Goal: Task Accomplishment & Management: Manage account settings

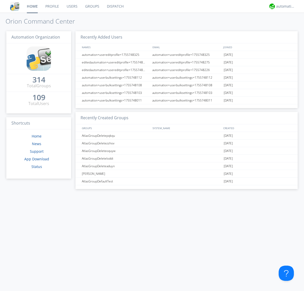
click at [115, 6] on link "Dispatch" at bounding box center [115, 6] width 24 height 13
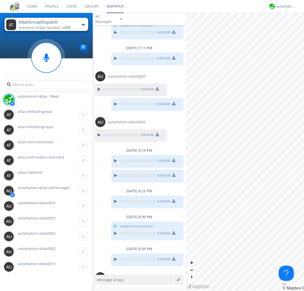
scroll to position [257, 0]
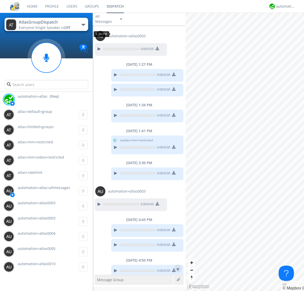
scroll to position [101, 0]
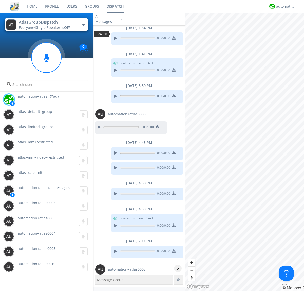
click at [176, 268] on div "^" at bounding box center [178, 269] width 8 height 8
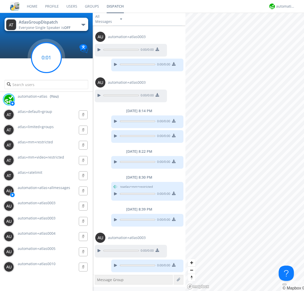
scroll to position [344, 0]
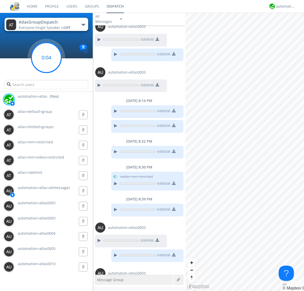
click at [46, 58] on g at bounding box center [46, 58] width 30 height 30
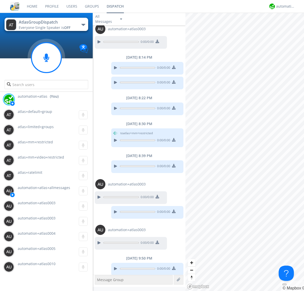
scroll to position [390, 0]
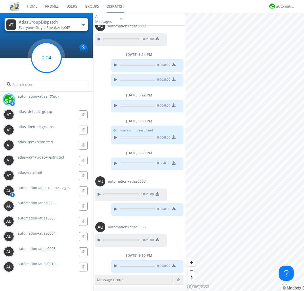
click at [46, 58] on g at bounding box center [46, 58] width 30 height 30
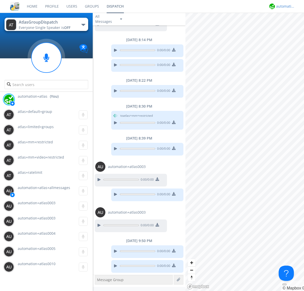
click at [285, 6] on div "automation+atlas" at bounding box center [285, 6] width 19 height 5
click at [288, 27] on div "Log Out" at bounding box center [288, 26] width 26 height 9
